Goal: Task Accomplishment & Management: Use online tool/utility

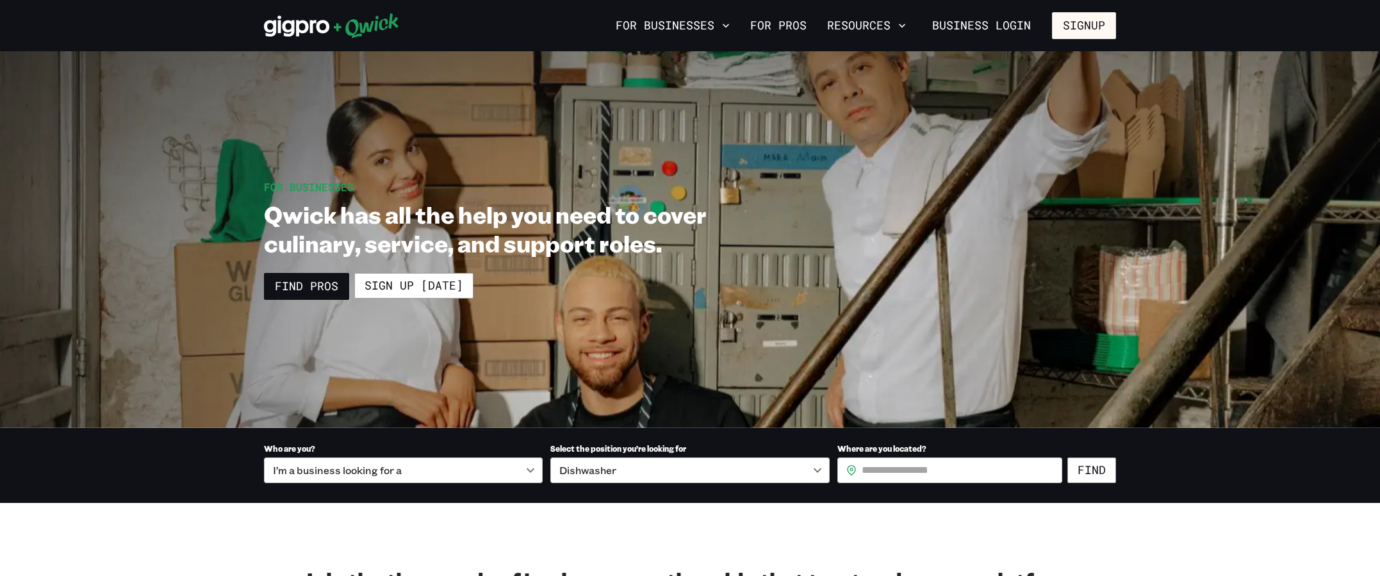
click at [326, 290] on link "Find Pros" at bounding box center [306, 286] width 85 height 27
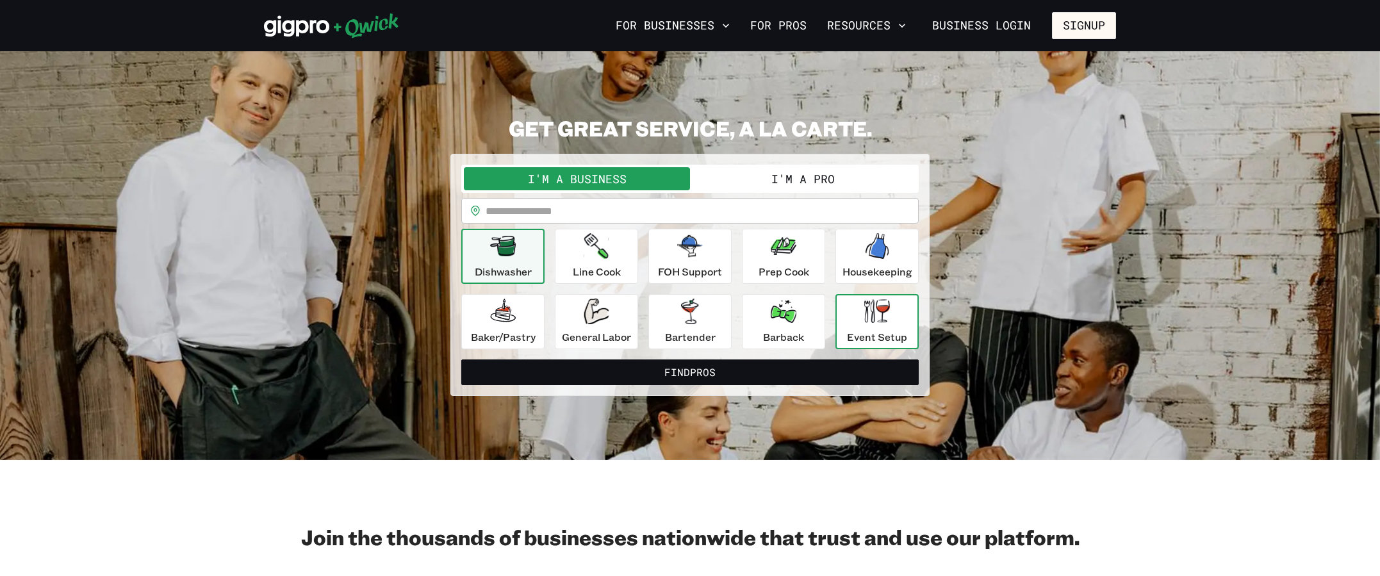
click at [886, 316] on icon "button" at bounding box center [877, 311] width 26 height 24
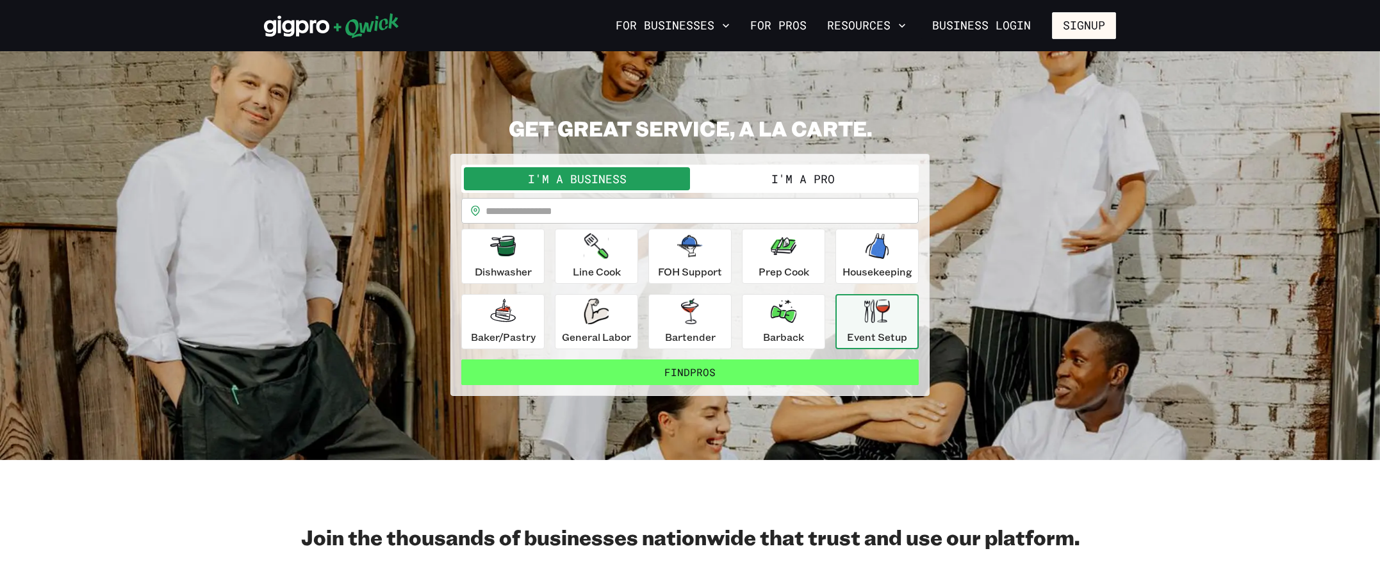
click at [775, 367] on button "Find Pros" at bounding box center [690, 372] width 458 height 26
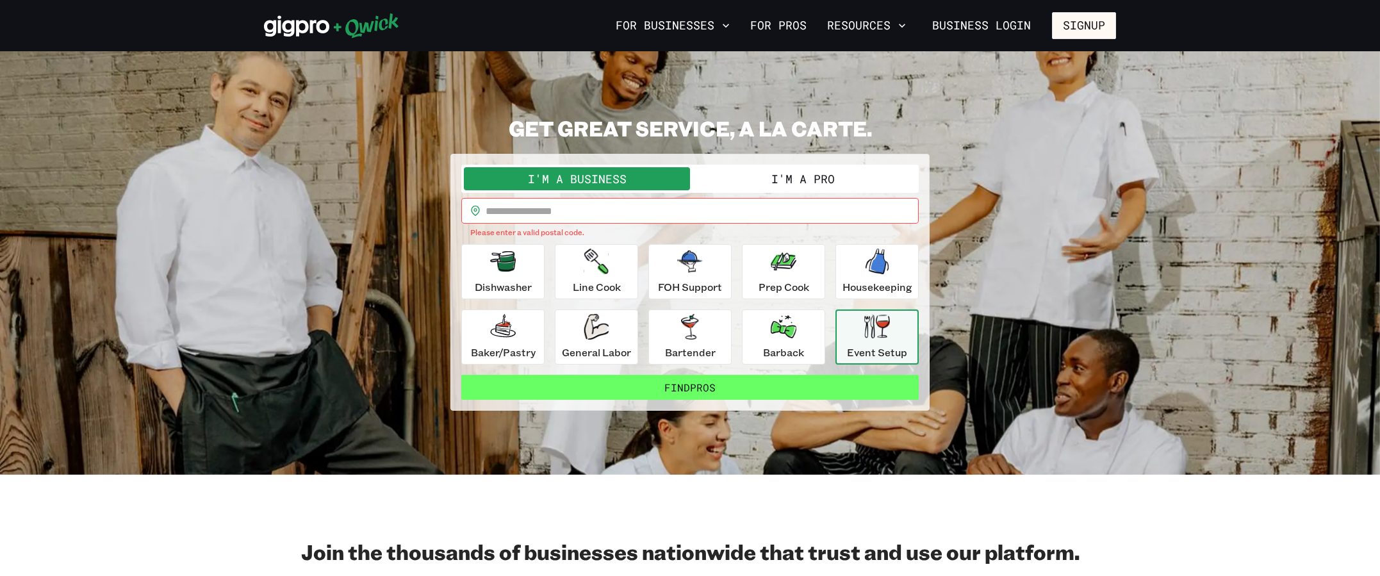
click at [754, 395] on button "Find Pros" at bounding box center [690, 388] width 458 height 26
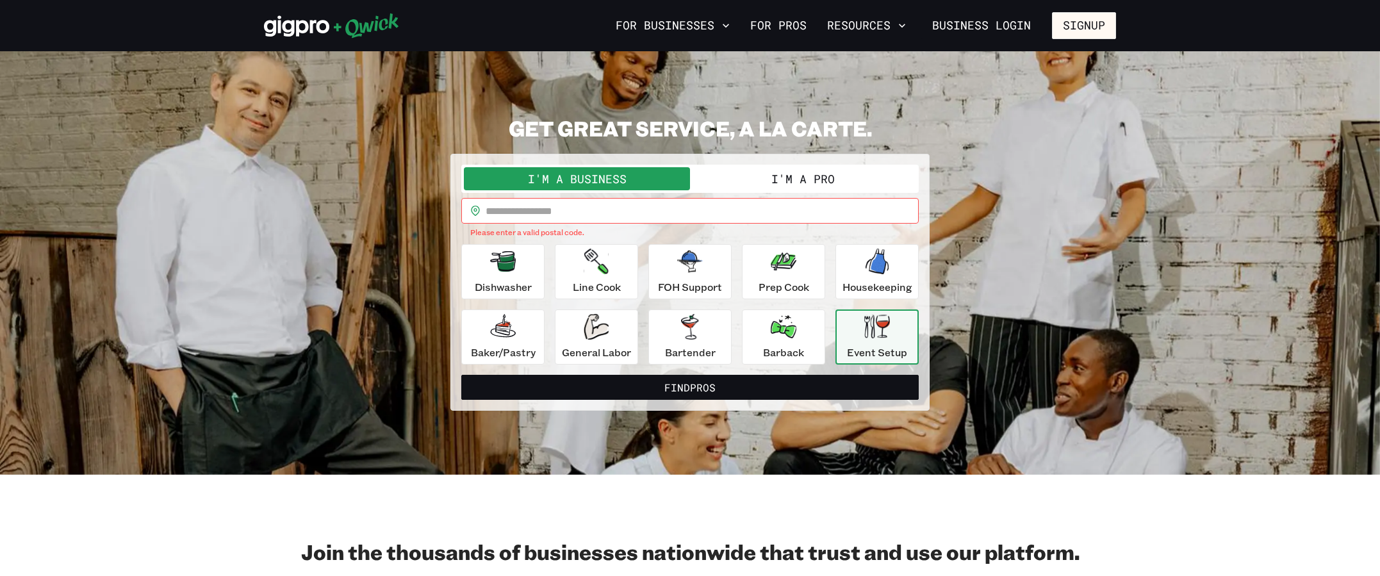
click at [529, 211] on input "text" at bounding box center [702, 211] width 433 height 26
type input "*****"
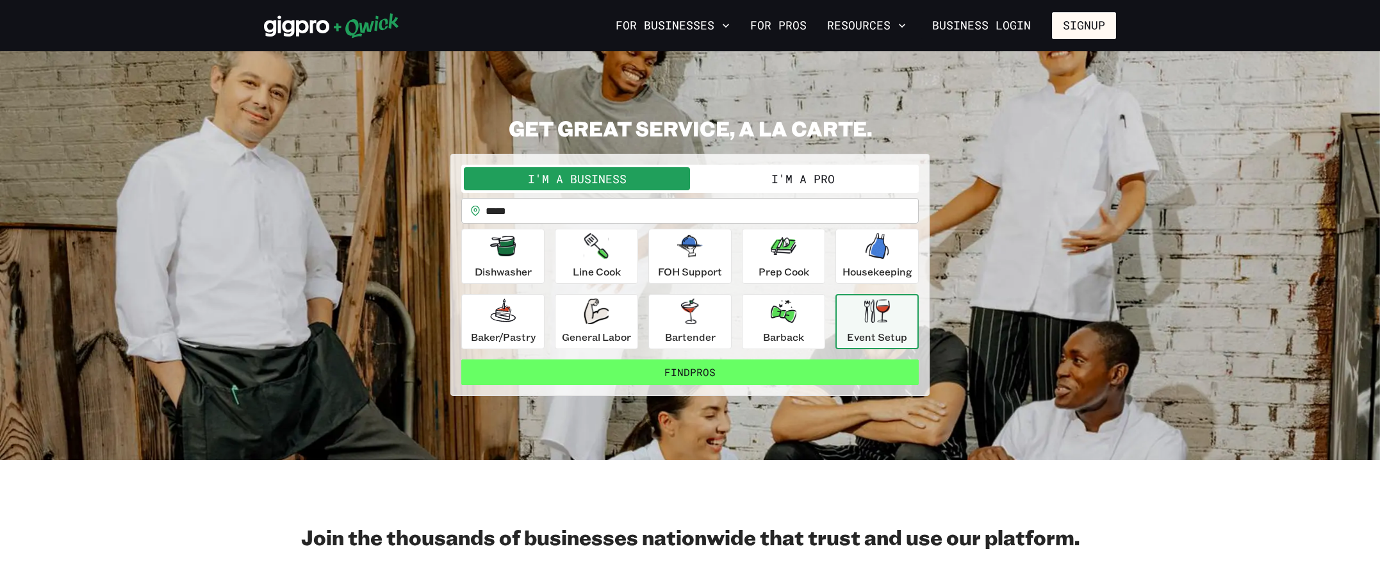
click at [722, 372] on button "Find Pros" at bounding box center [690, 372] width 458 height 26
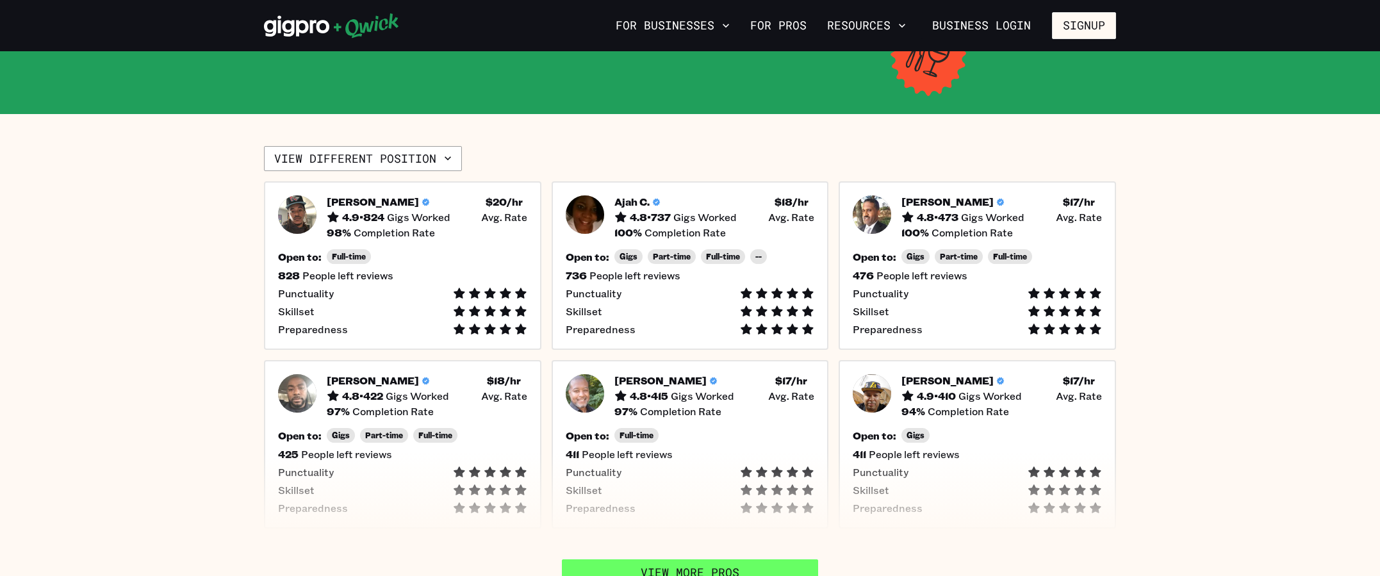
scroll to position [320, 0]
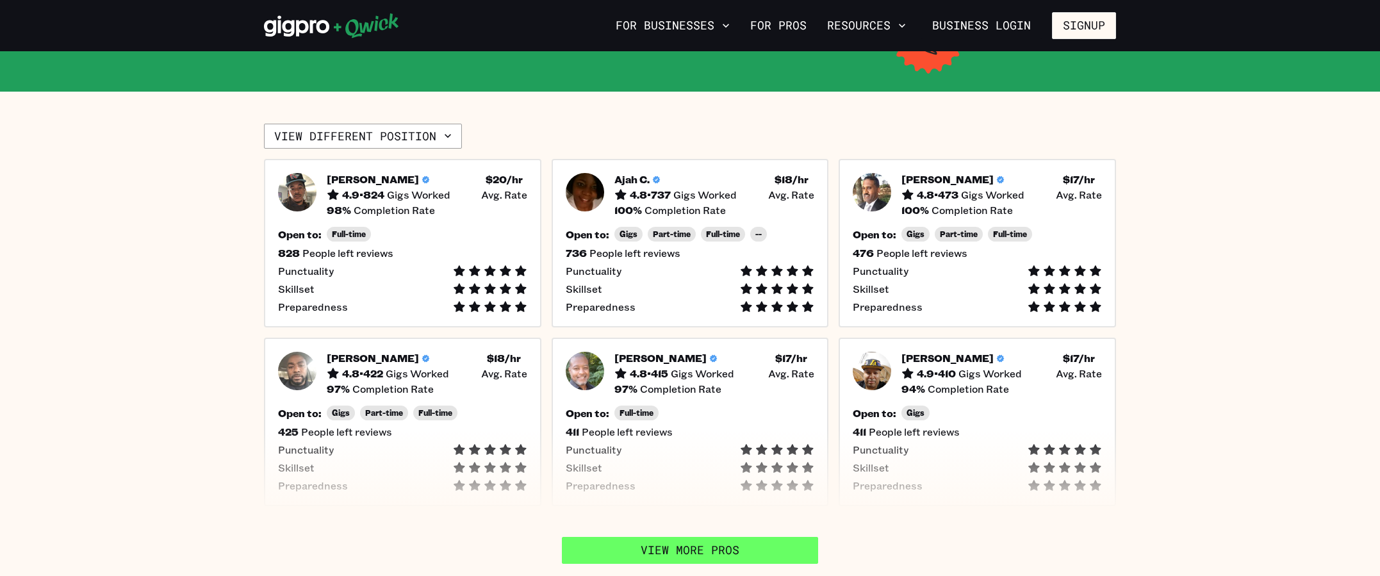
click at [657, 537] on link "View More Pros" at bounding box center [690, 550] width 256 height 27
